Goal: Navigation & Orientation: Go to known website

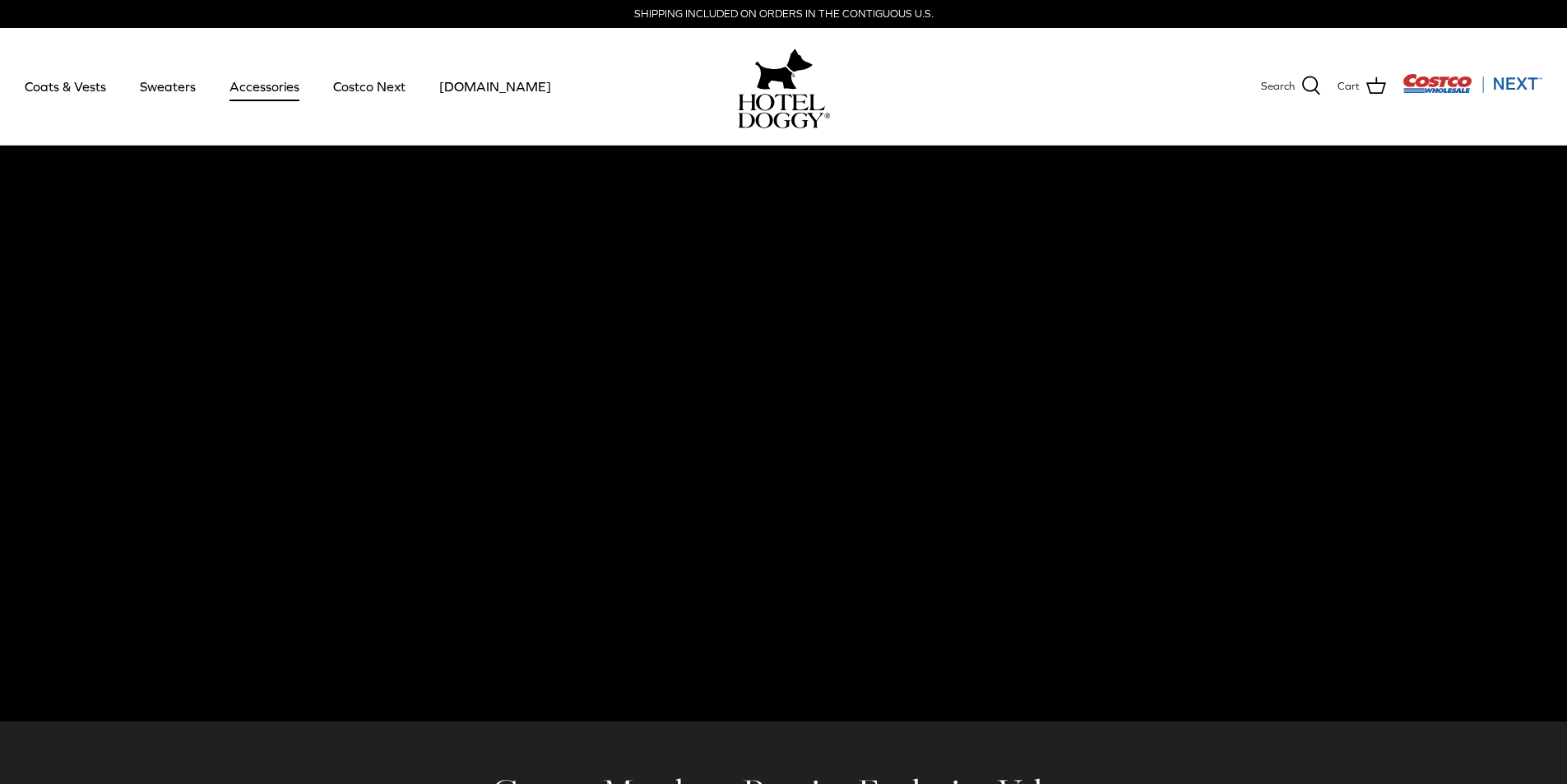
click at [264, 92] on link "Accessories" at bounding box center [264, 85] width 100 height 55
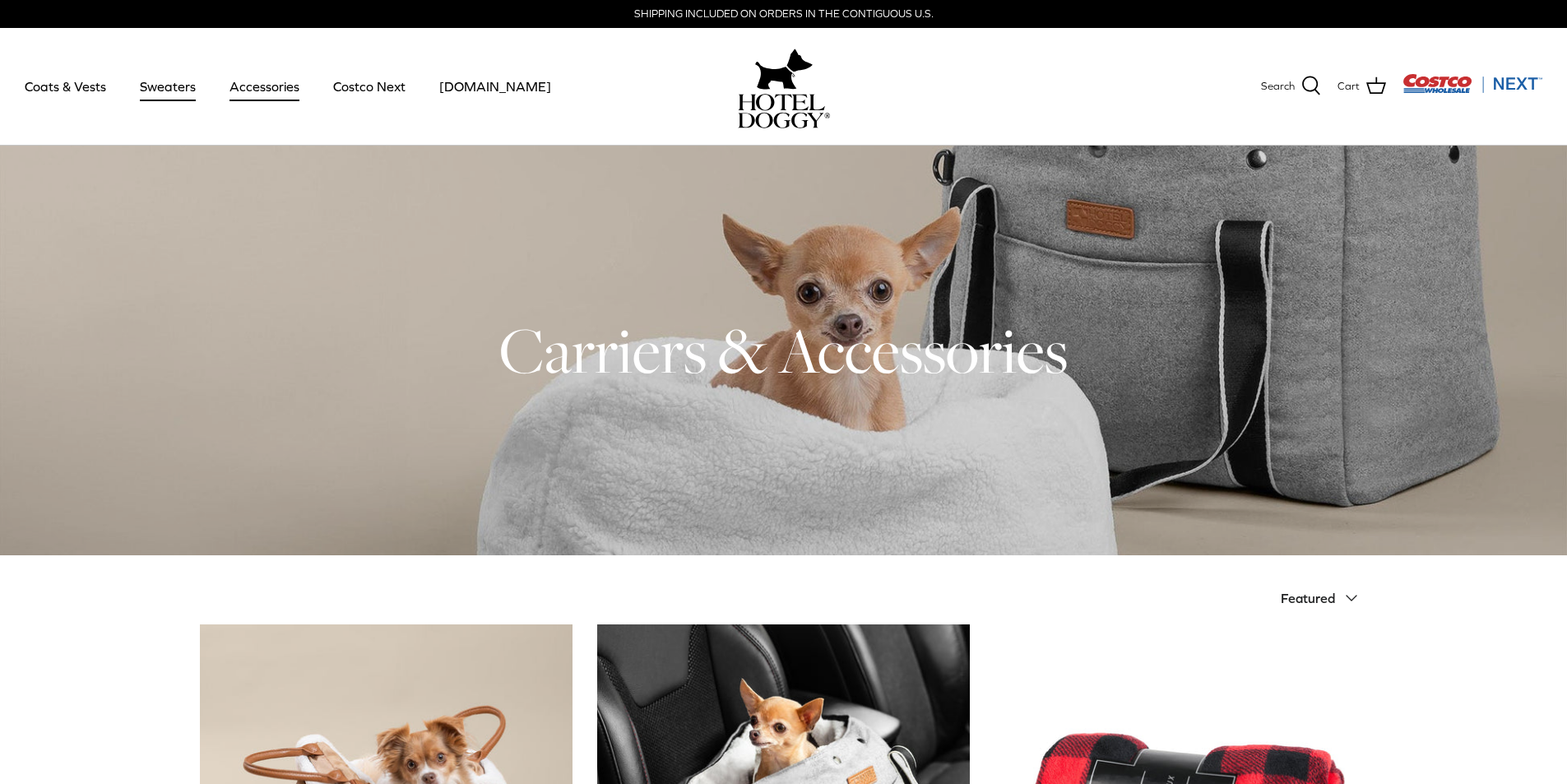
click at [153, 84] on link "Sweaters" at bounding box center [167, 85] width 85 height 55
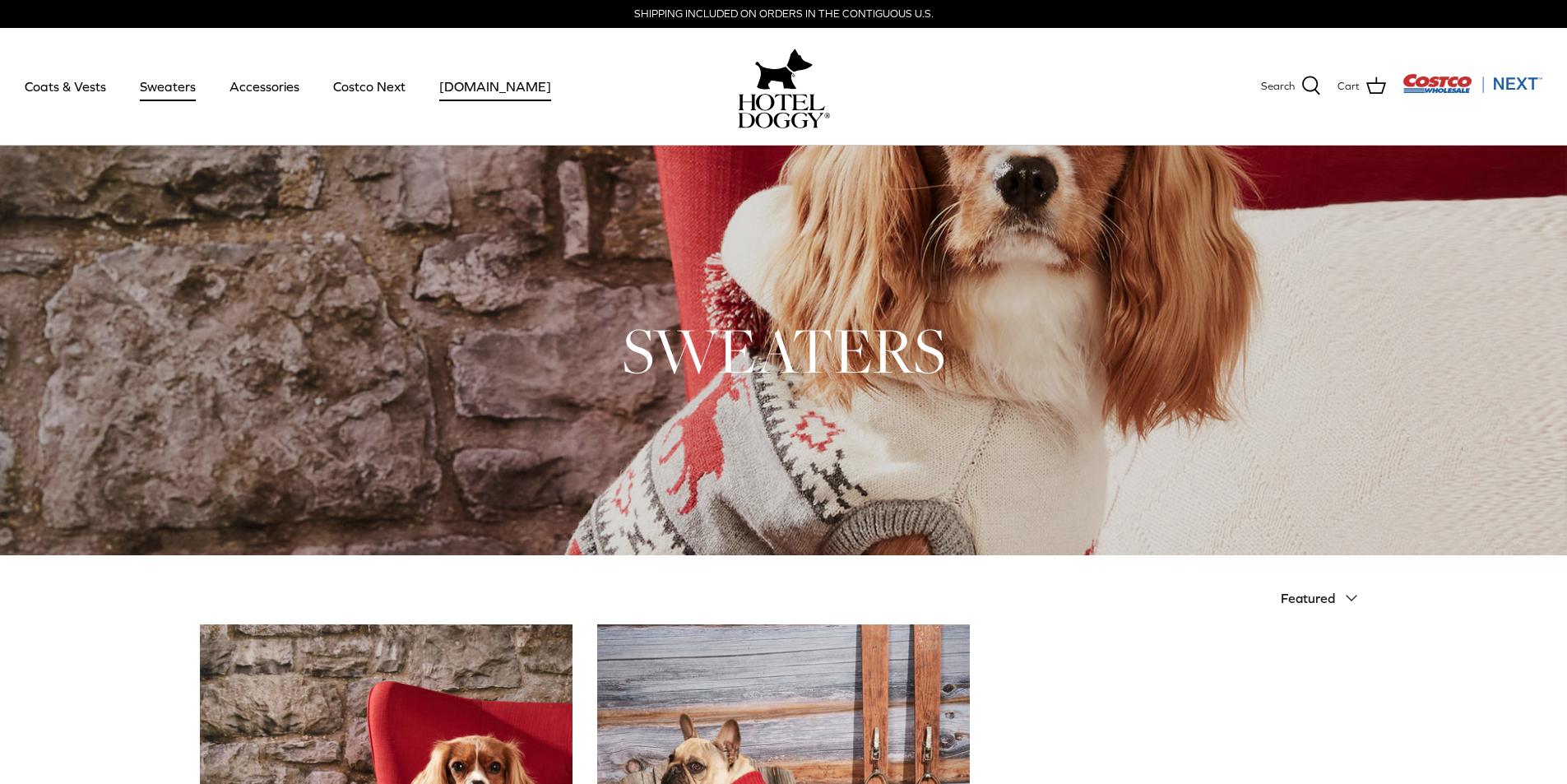
click at [469, 78] on link "[DOMAIN_NAME]" at bounding box center [495, 85] width 142 height 55
